Goal: Ask a question

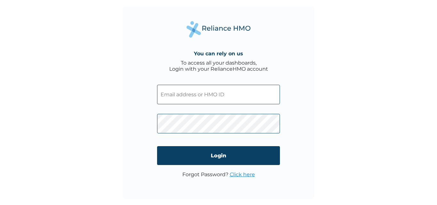
click at [235, 96] on input "text" at bounding box center [218, 95] width 123 height 20
type input "CTE/10173/A"
click at [310, 135] on div "You can rely on us To access all your dashboards, Login with your RelianceHMO a…" at bounding box center [218, 103] width 192 height 192
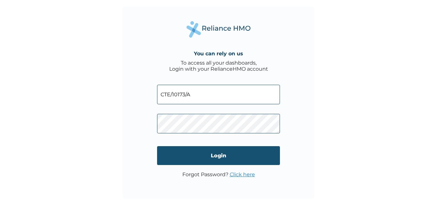
click at [225, 154] on input "Login" at bounding box center [218, 155] width 123 height 19
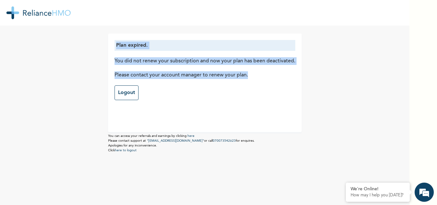
drag, startPoint x: 112, startPoint y: 45, endPoint x: 251, endPoint y: 78, distance: 142.8
click at [251, 78] on div "Plan expired. You did not renew your subscription and now your plan has been de…" at bounding box center [204, 70] width 181 height 60
copy div "Plan expired. You did not renew your subscription and now your plan has been de…"
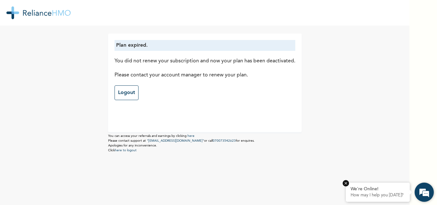
click at [380, 196] on p "How may I help you [DATE]?" at bounding box center [377, 195] width 54 height 5
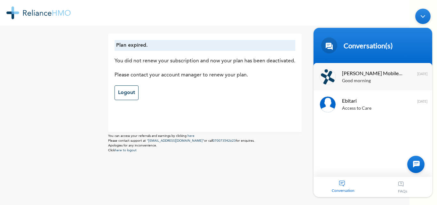
click at [384, 82] on div "Good morning" at bounding box center [382, 80] width 81 height 7
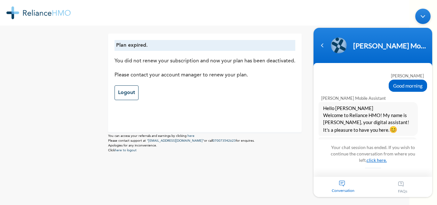
click at [368, 160] on link "click here." at bounding box center [376, 159] width 20 height 5
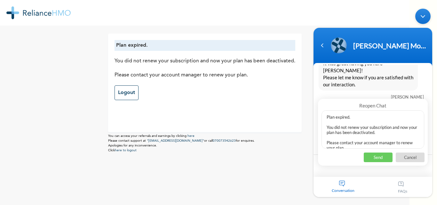
scroll to position [2, 0]
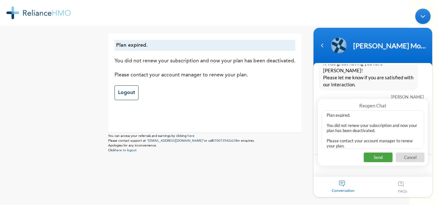
type textarea "Plan expired. You did not renew your subscription and now your plan has been de…"
click at [382, 155] on p "Send" at bounding box center [377, 157] width 29 height 10
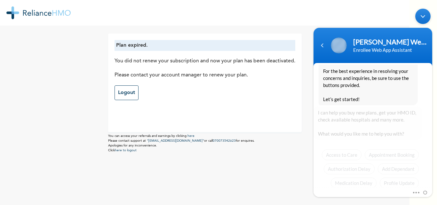
scroll to position [670, 0]
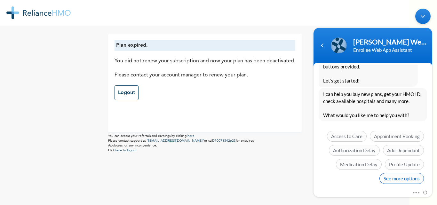
click at [403, 173] on span "See more options" at bounding box center [401, 178] width 44 height 11
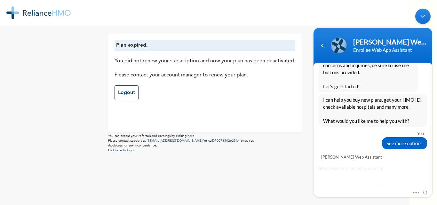
scroll to position [717, 0]
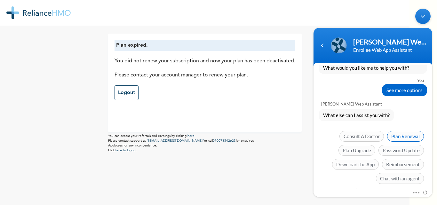
click at [405, 131] on span "Plan Renewal" at bounding box center [405, 136] width 37 height 11
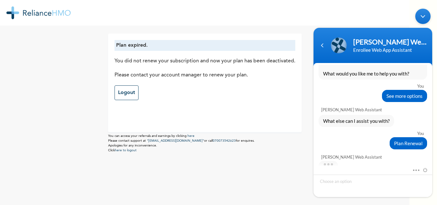
scroll to position [737, 0]
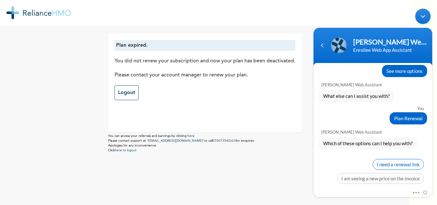
click at [392, 159] on span "I need a renewal link" at bounding box center [397, 164] width 51 height 11
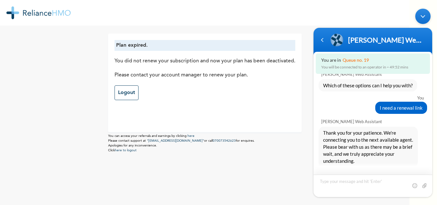
scroll to position [783, 0]
click at [400, 138] on span "Thank you for your patience. We're connecting you to the next available agent. …" at bounding box center [368, 146] width 90 height 35
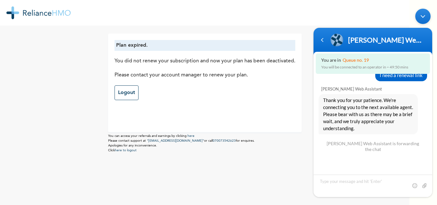
scroll to position [831, 0]
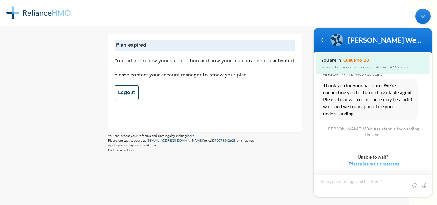
click at [352, 185] on textarea "Type your message and hit 'Enter'" at bounding box center [372, 186] width 119 height 22
type textarea "ENROLLEE VALIDATION"
click at [423, 184] on span at bounding box center [424, 185] width 6 height 6
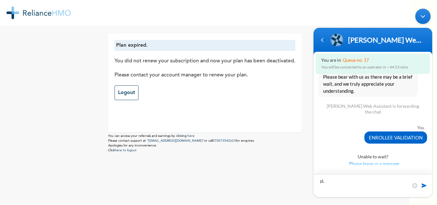
type textarea "p"
type textarea "Please reactivate my account"
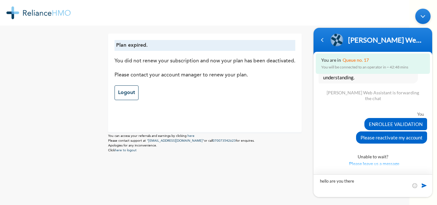
type textarea "hello are you there?"
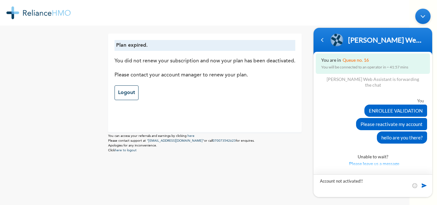
type textarea "Account not activated!!!"
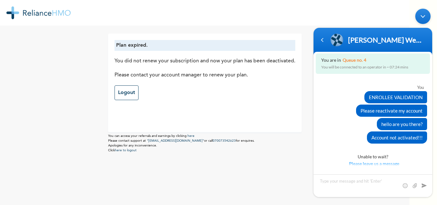
click at [379, 160] on span "Please leave us a message" at bounding box center [373, 163] width 105 height 7
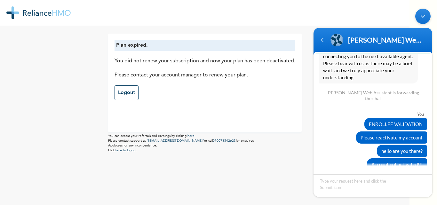
scroll to position [891, 0]
